Goal: Check status

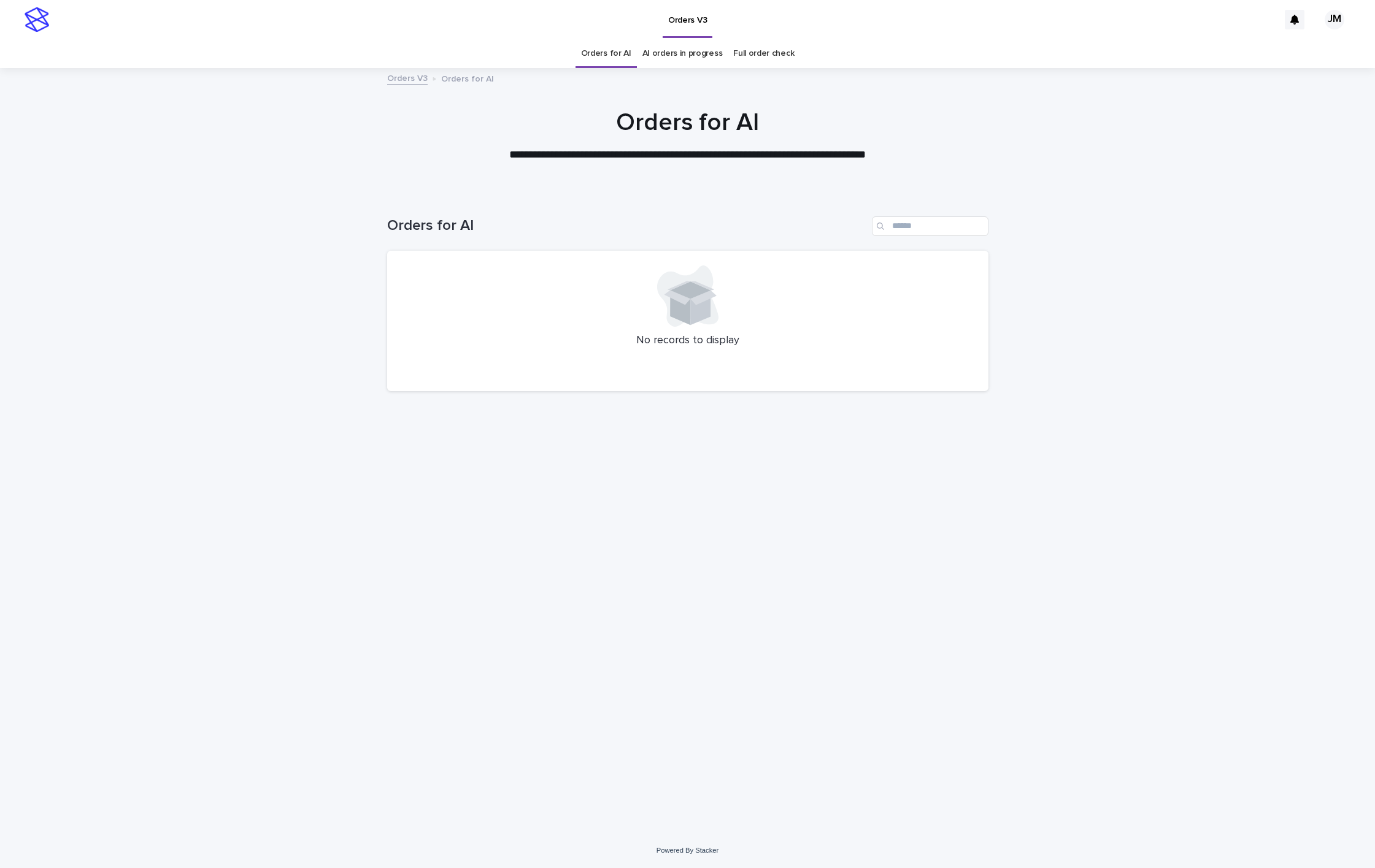
click at [667, 57] on link "AI orders in progress" at bounding box center [682, 53] width 81 height 29
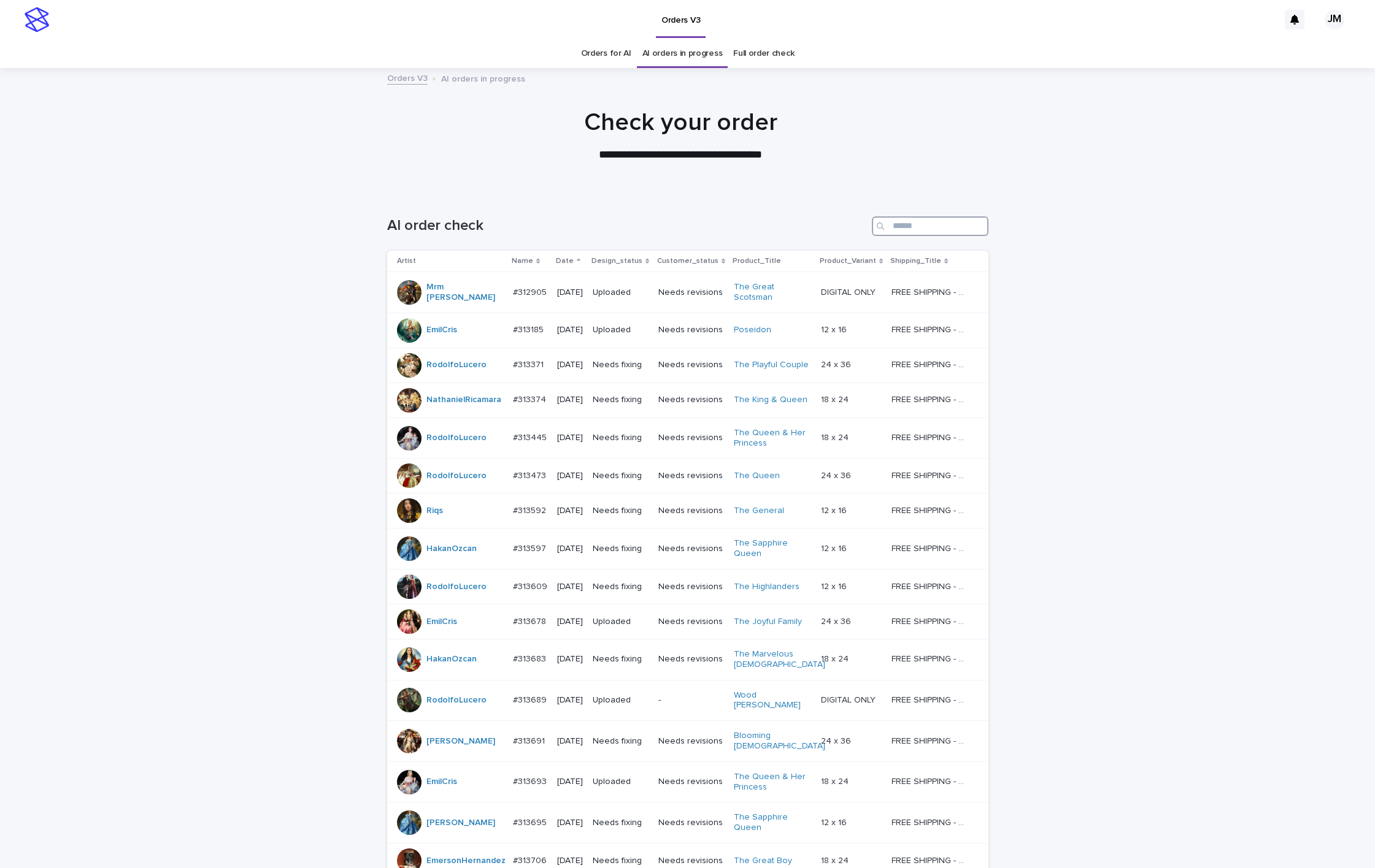
click at [928, 228] on input "Search" at bounding box center [930, 226] width 116 height 20
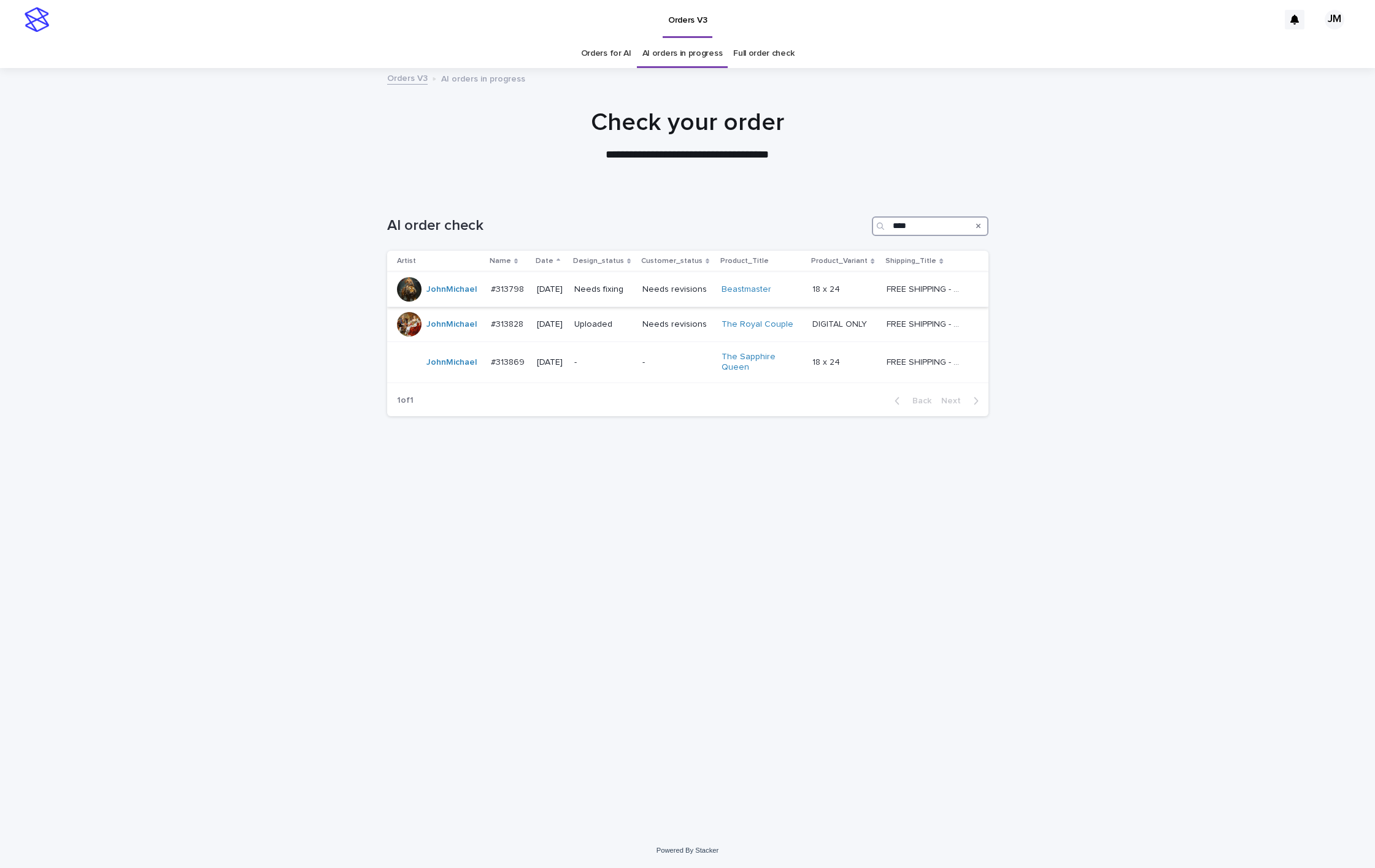
type input "****"
click at [601, 295] on div "Needs fixing" at bounding box center [603, 289] width 59 height 20
click at [621, 365] on p "-" at bounding box center [603, 362] width 59 height 11
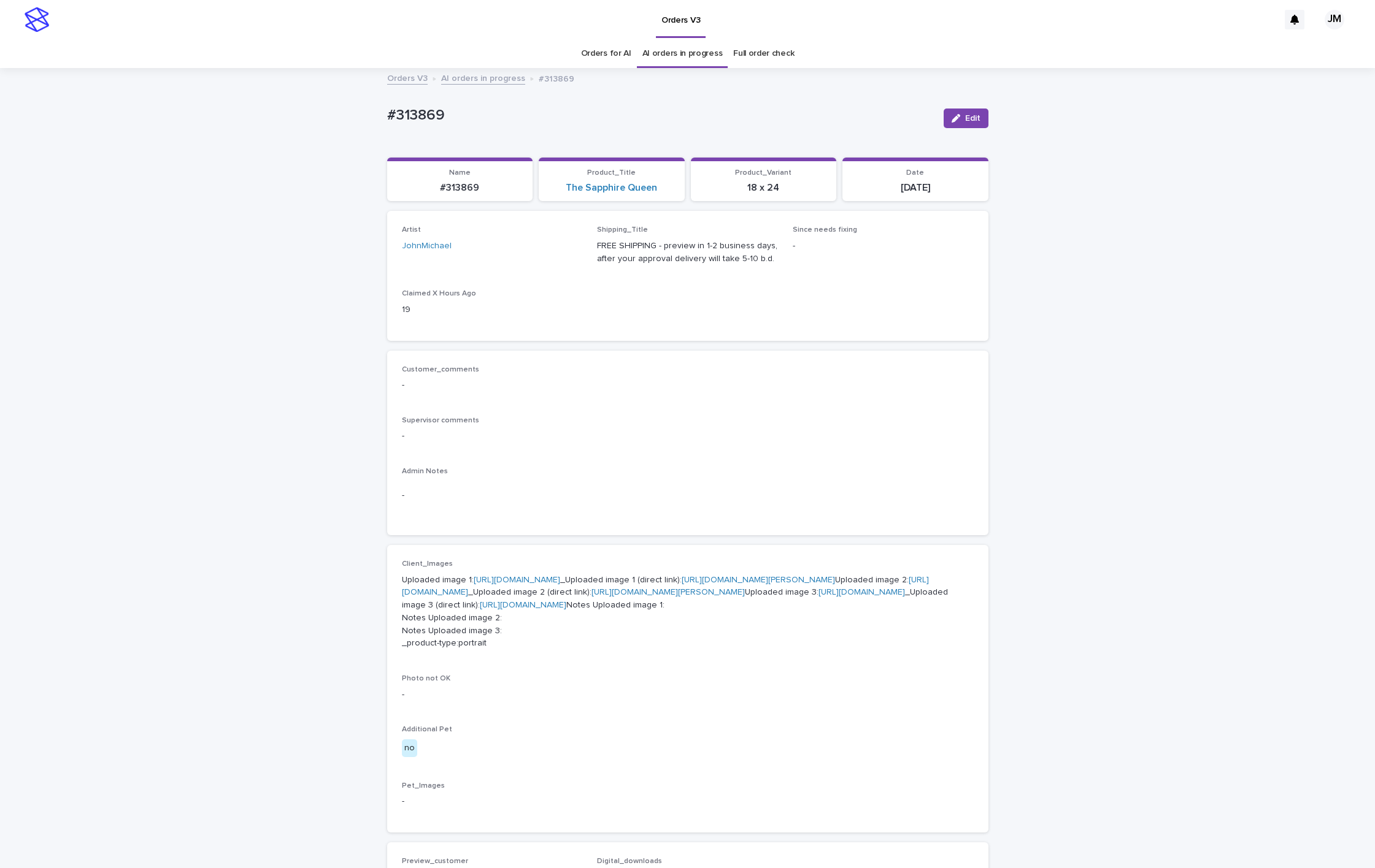
click at [681, 584] on link "[URL][DOMAIN_NAME][PERSON_NAME]" at bounding box center [758, 580] width 153 height 8
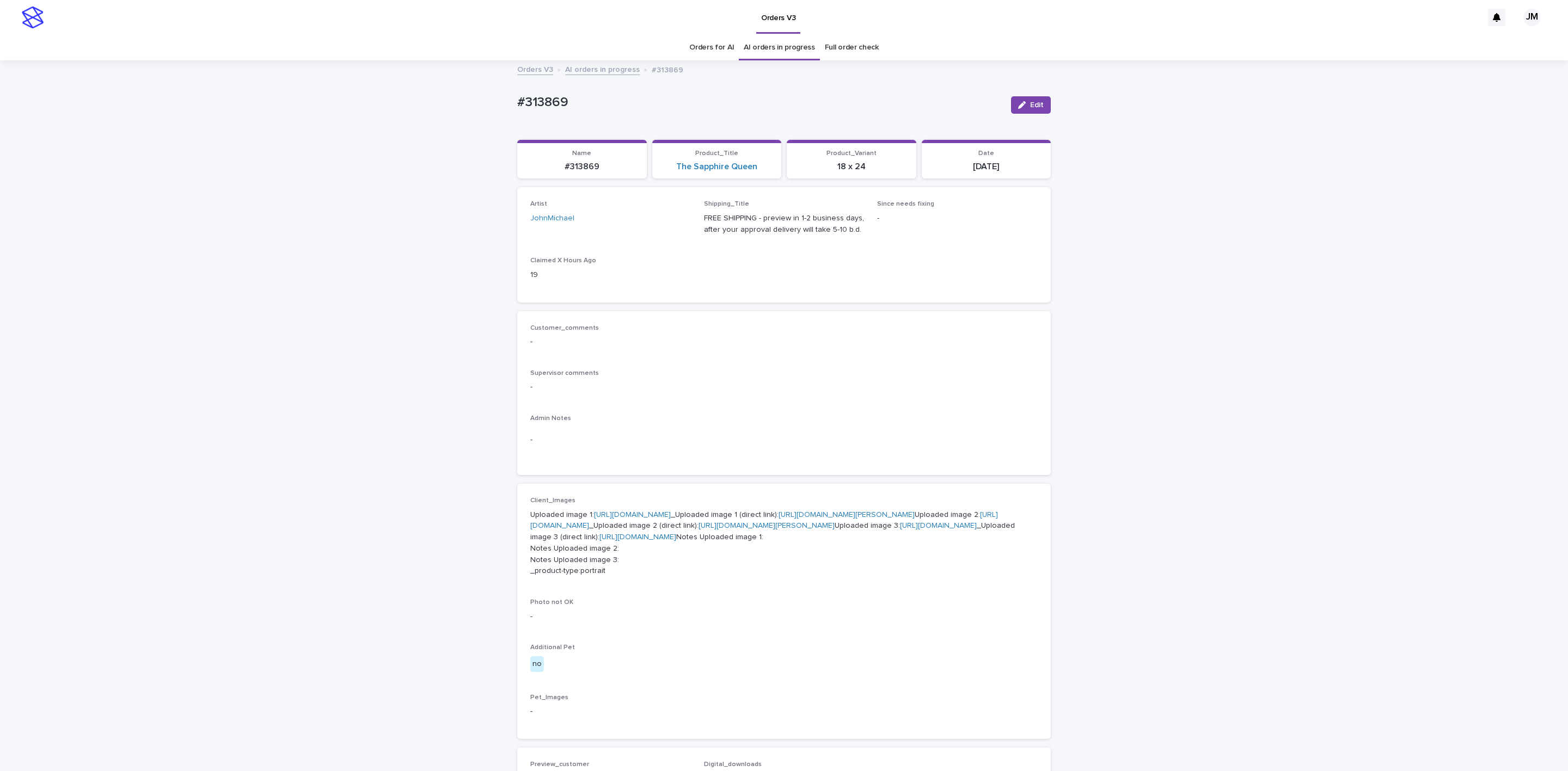
click at [709, 530] on link "[URL][DOMAIN_NAME][PERSON_NAME]" at bounding box center [766, 525] width 136 height 7
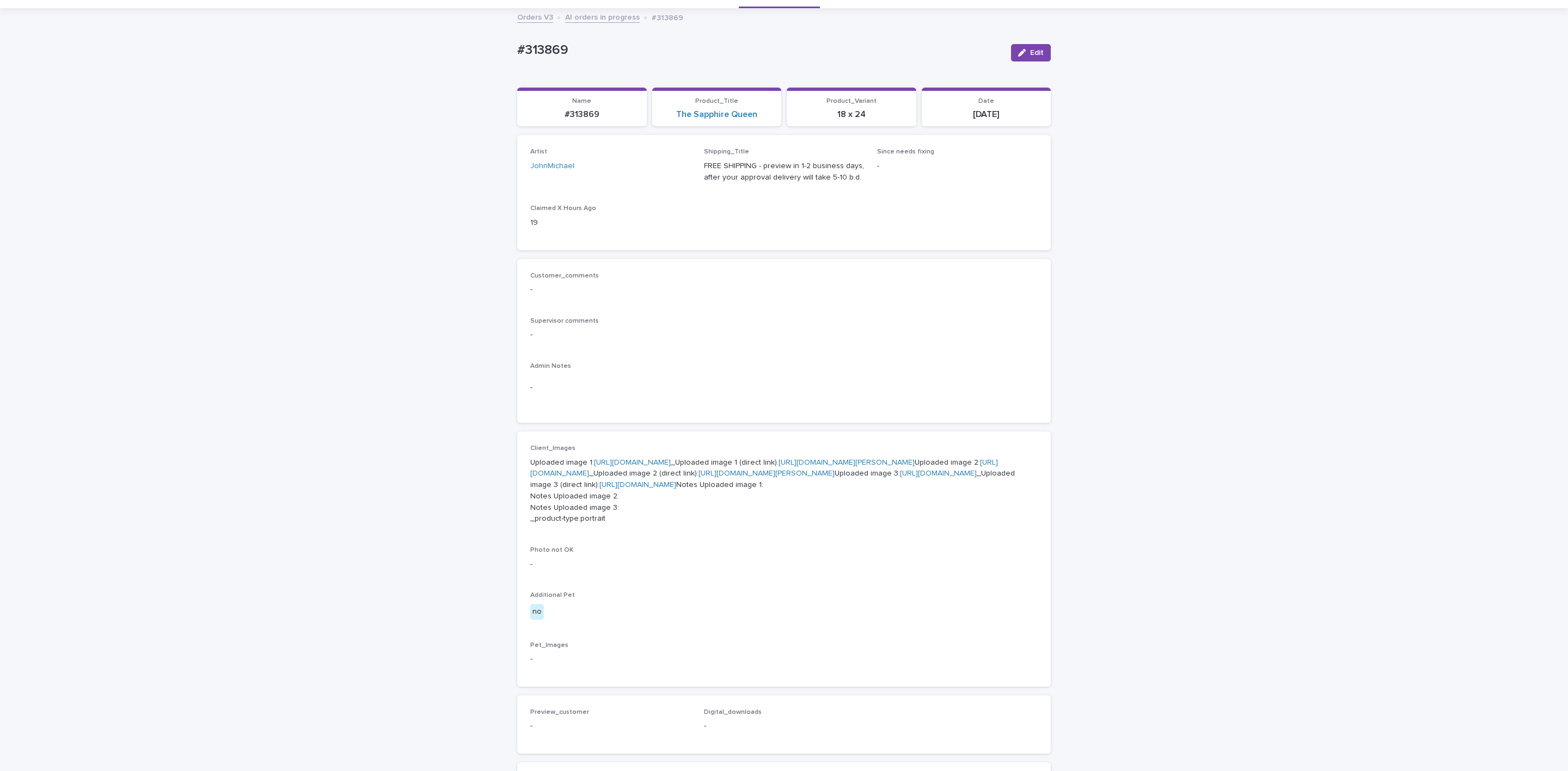
scroll to position [82, 0]
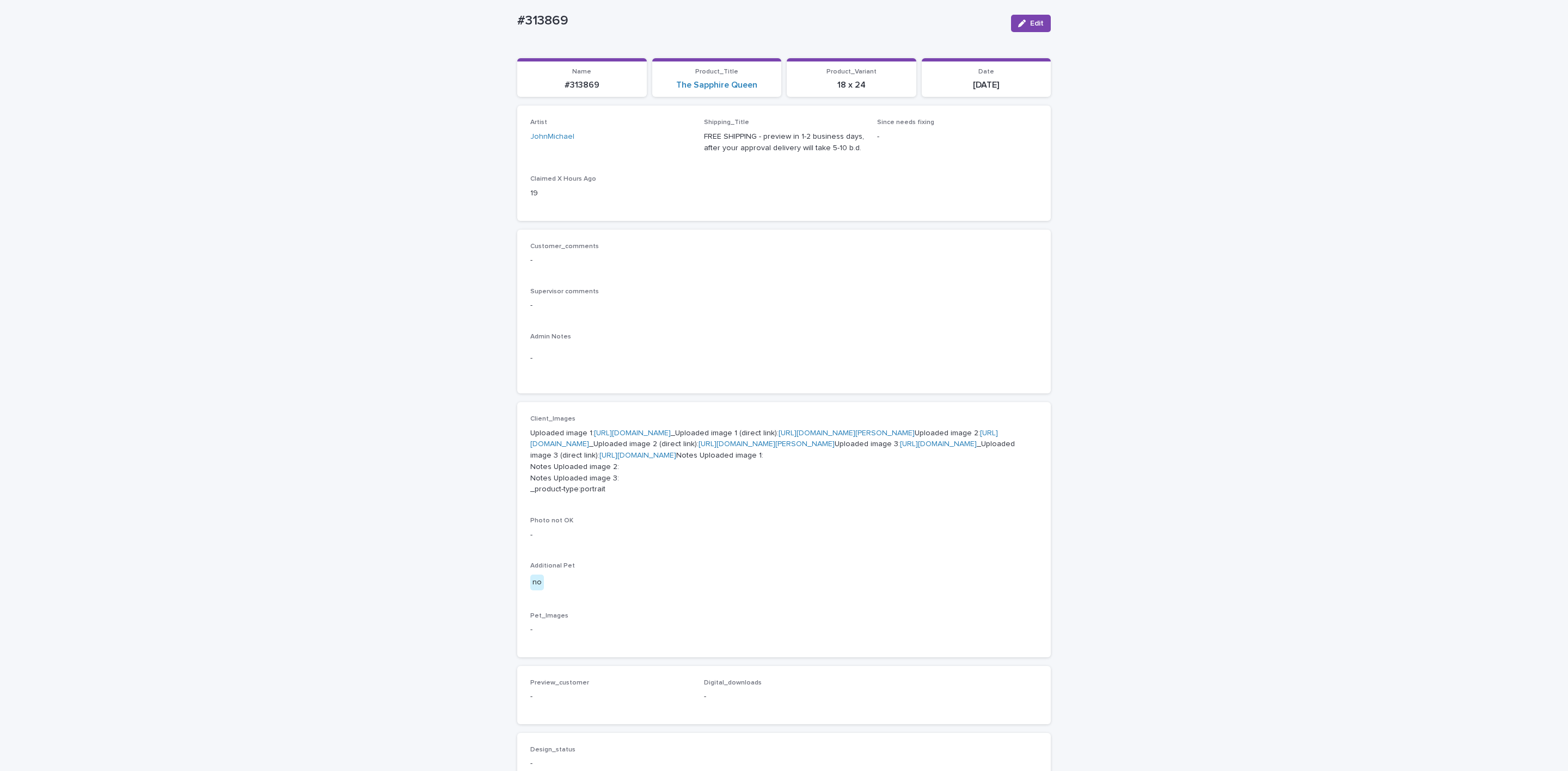
click at [663, 496] on p "Uploaded image 1: [URL][DOMAIN_NAME] _Uploaded image 1 (direct link): [URL][DOM…" at bounding box center [783, 462] width 507 height 68
click at [664, 459] on link "[URL][DOMAIN_NAME]" at bounding box center [638, 455] width 77 height 7
